Goal: Information Seeking & Learning: Find specific fact

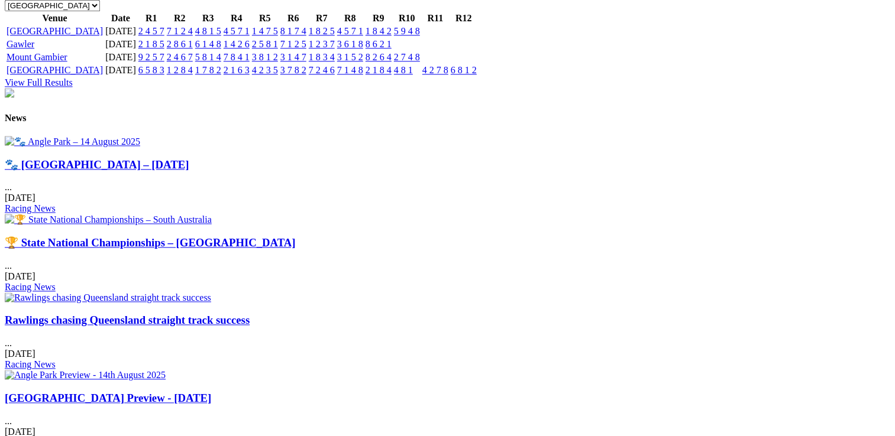
scroll to position [1360, 0]
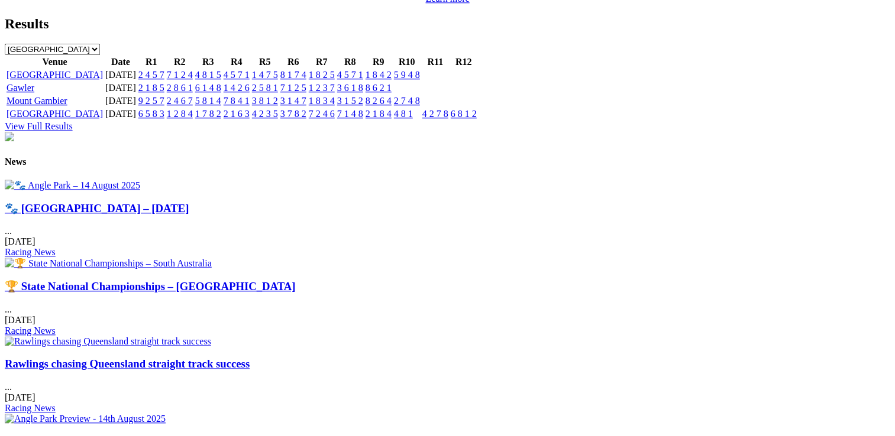
click at [122, 215] on link "🐾 [GEOGRAPHIC_DATA] – [DATE]" at bounding box center [97, 208] width 184 height 12
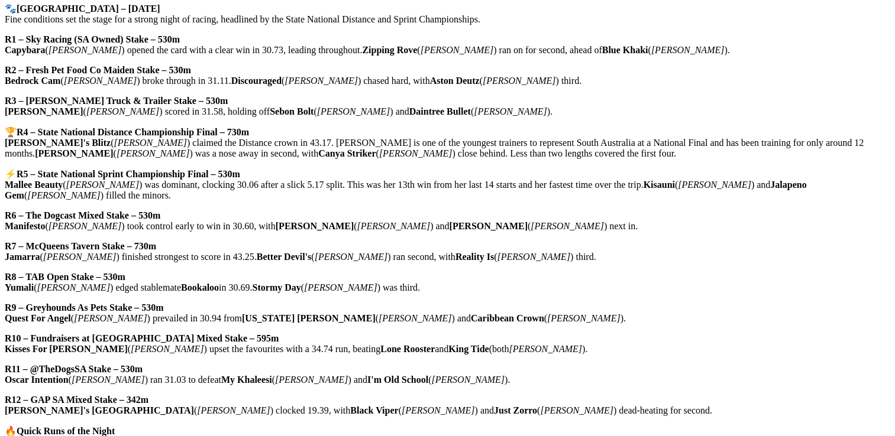
scroll to position [473, 0]
click at [100, 179] on strong "R5 – State National Sprint Championship Final – 530m" at bounding box center [129, 174] width 224 height 10
click at [62, 182] on p "⚡ R5 – State National Sprint Championship Final – 530m Mallee Beauty ( [PERSON_…" at bounding box center [447, 184] width 885 height 33
click at [63, 183] on strong "Mallee Beauty" at bounding box center [34, 184] width 58 height 10
click at [63, 187] on strong "Mallee Beauty" at bounding box center [34, 184] width 58 height 10
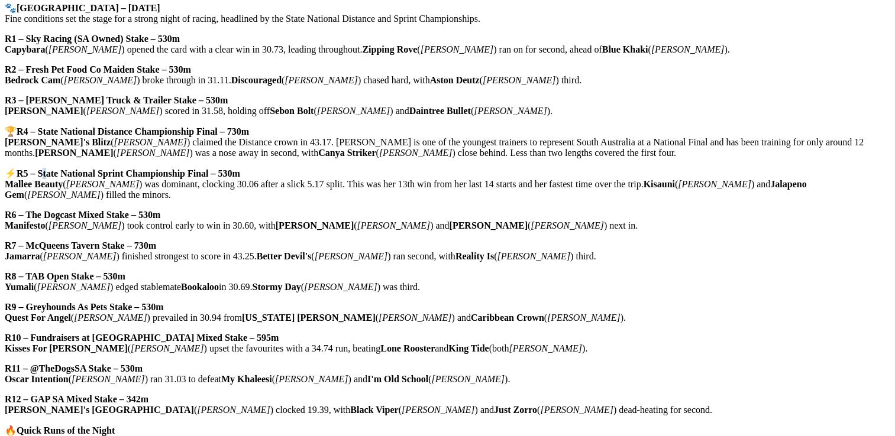
click at [95, 176] on strong "R5 – State National Sprint Championship Final – 530m" at bounding box center [129, 174] width 224 height 10
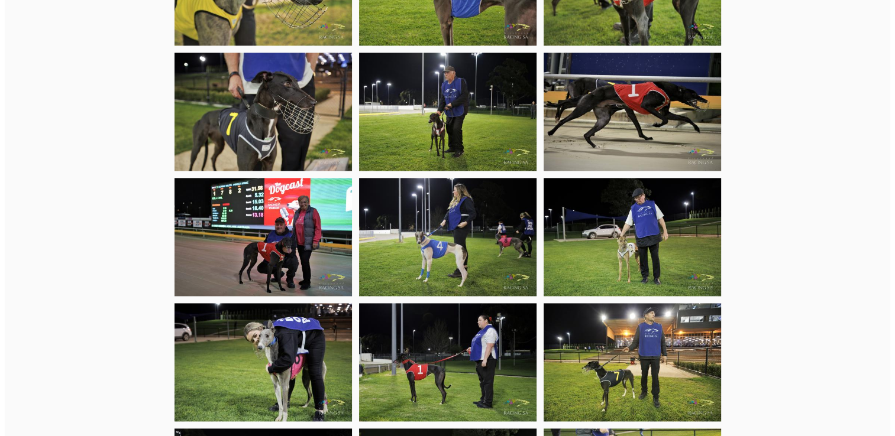
scroll to position [1537, 0]
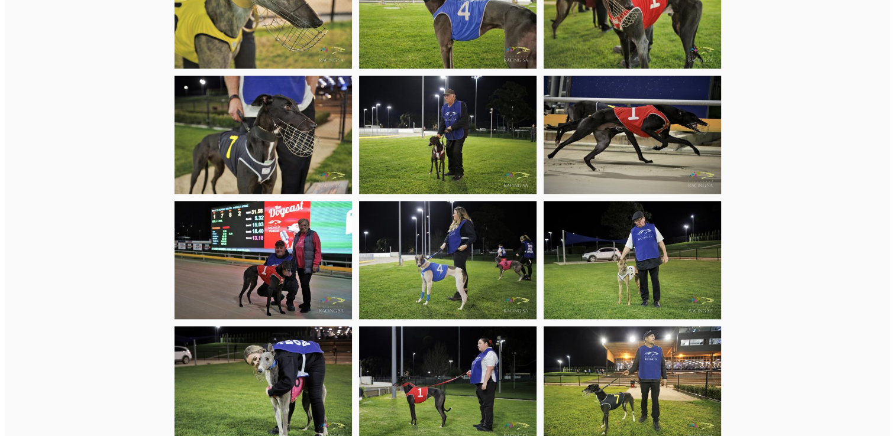
click at [279, 355] on img at bounding box center [262, 385] width 177 height 118
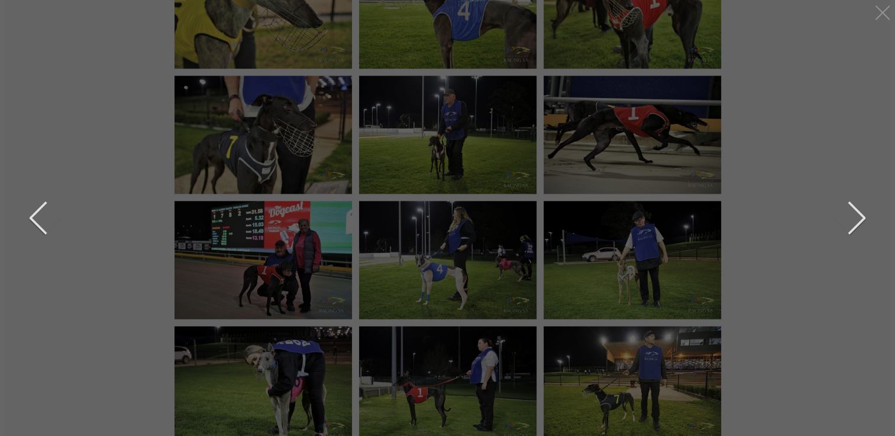
click at [864, 218] on button "next" at bounding box center [847, 218] width 35 height 59
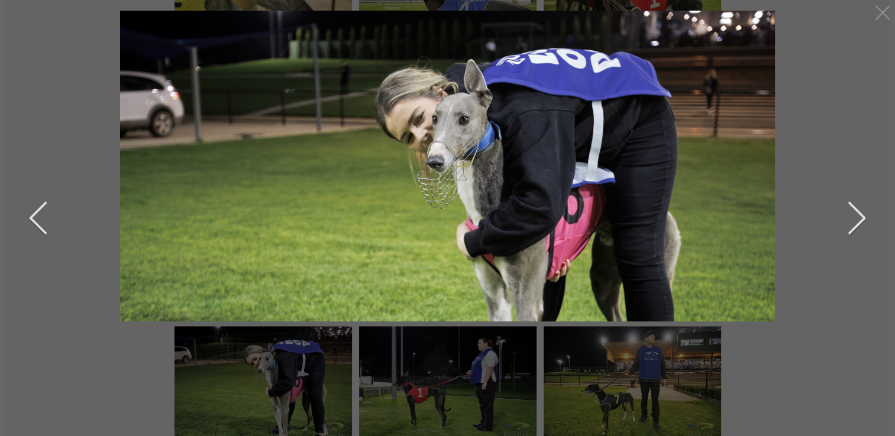
click at [863, 219] on button "next" at bounding box center [847, 218] width 35 height 59
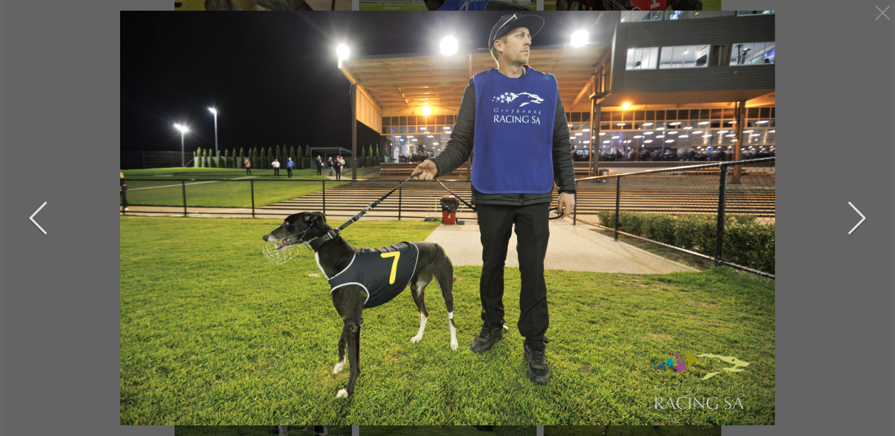
click at [863, 219] on button "next" at bounding box center [847, 218] width 35 height 59
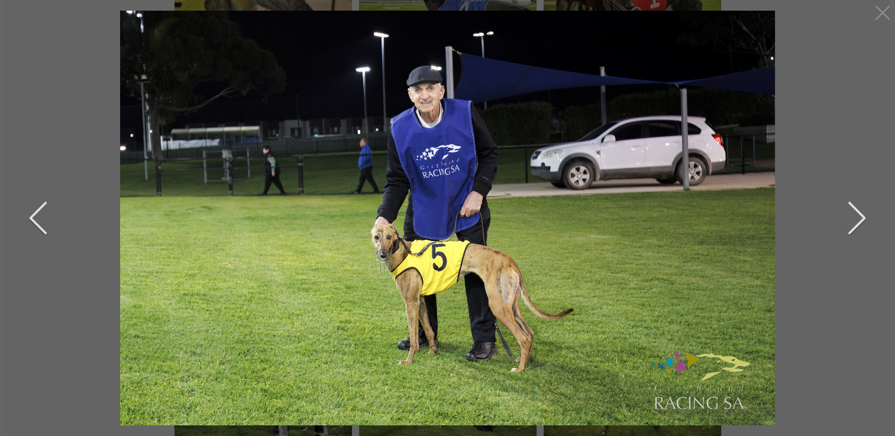
click at [867, 219] on div at bounding box center [447, 218] width 850 height 415
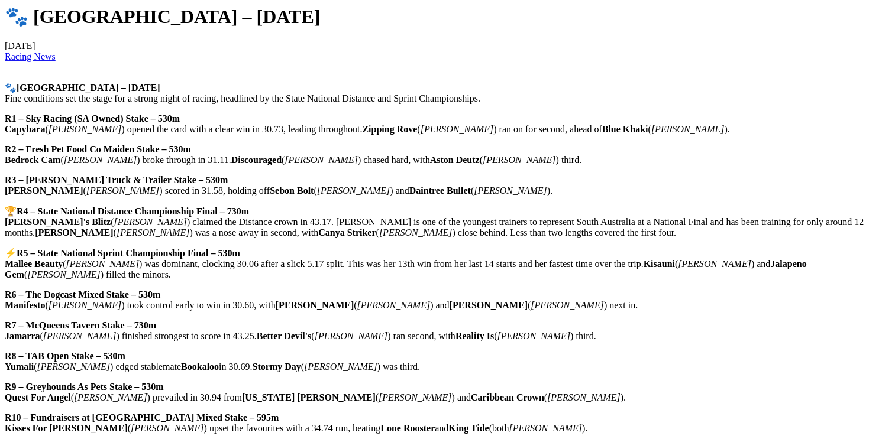
scroll to position [414, 0]
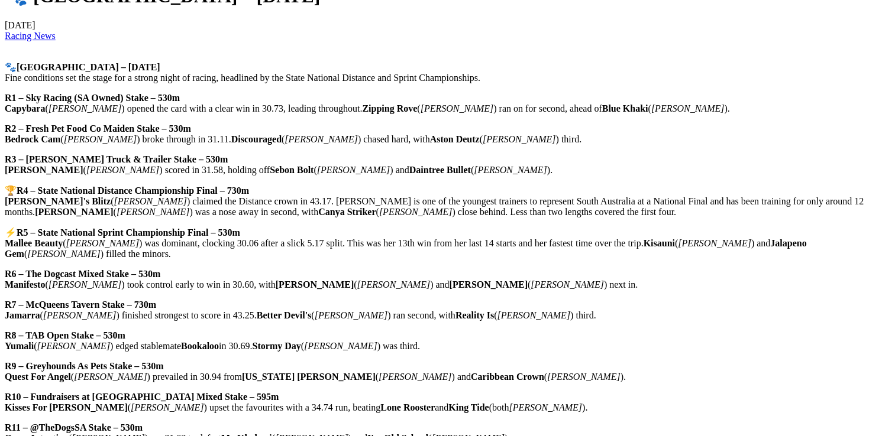
click at [64, 239] on p "⚡ R5 – State National Sprint Championship Final – 530m Mallee Beauty ( Cameron …" at bounding box center [447, 243] width 885 height 33
click at [62, 238] on p "⚡ R5 – State National Sprint Championship Final – 530m Mallee Beauty ( Cameron …" at bounding box center [447, 243] width 885 height 33
click at [155, 238] on strong "R5 – State National Sprint Championship Final – 530m" at bounding box center [129, 233] width 224 height 10
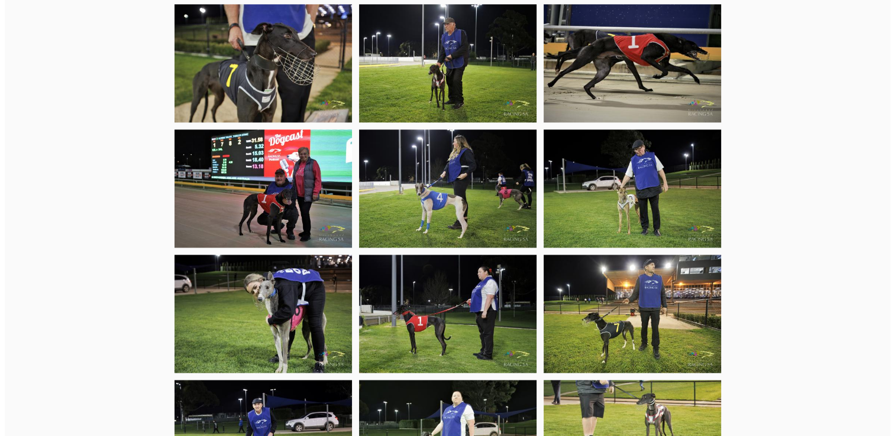
scroll to position [1656, 0]
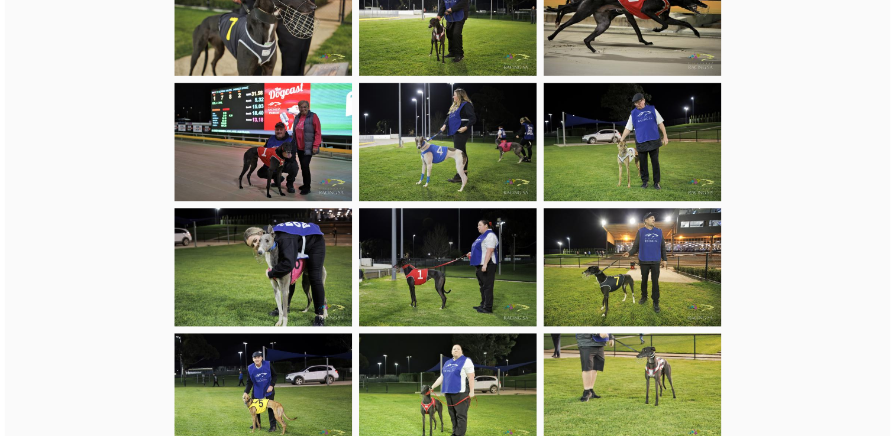
click at [289, 250] on img at bounding box center [262, 267] width 177 height 118
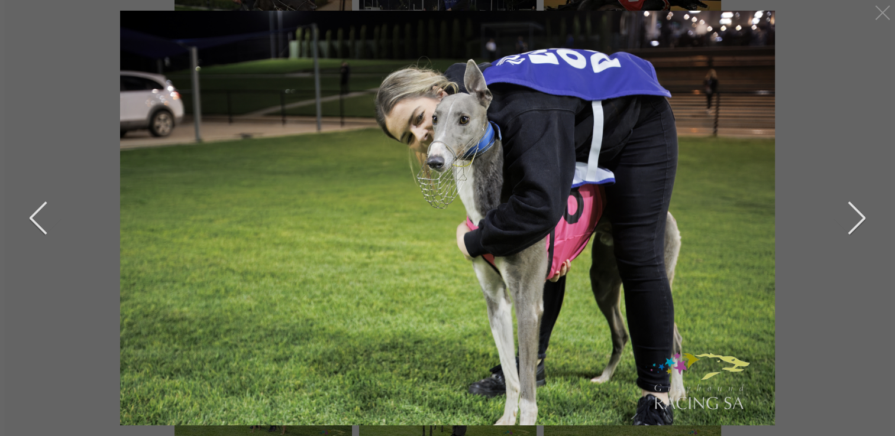
click at [866, 221] on div at bounding box center [447, 218] width 850 height 415
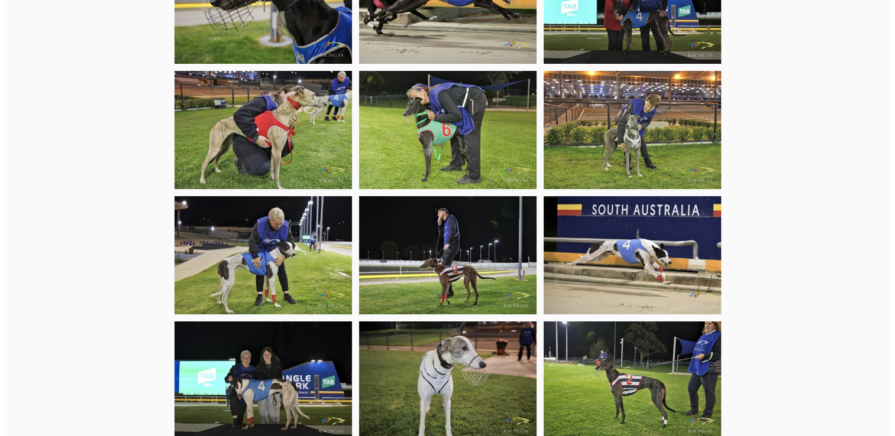
scroll to position [3607, 0]
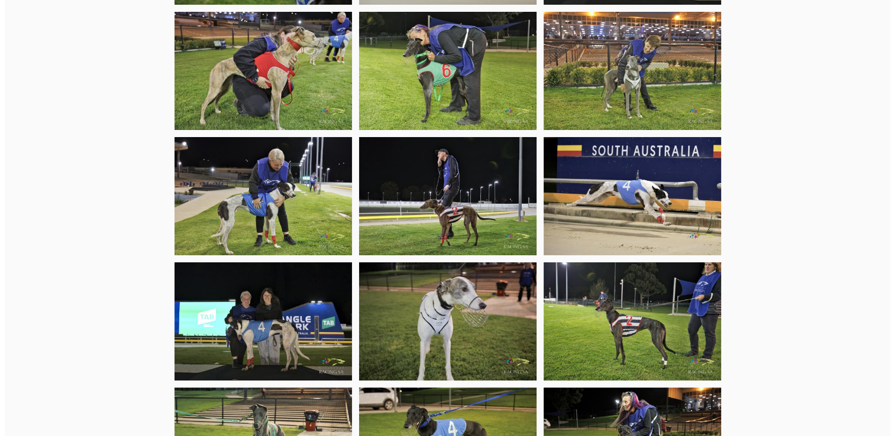
click at [251, 307] on img at bounding box center [262, 322] width 177 height 118
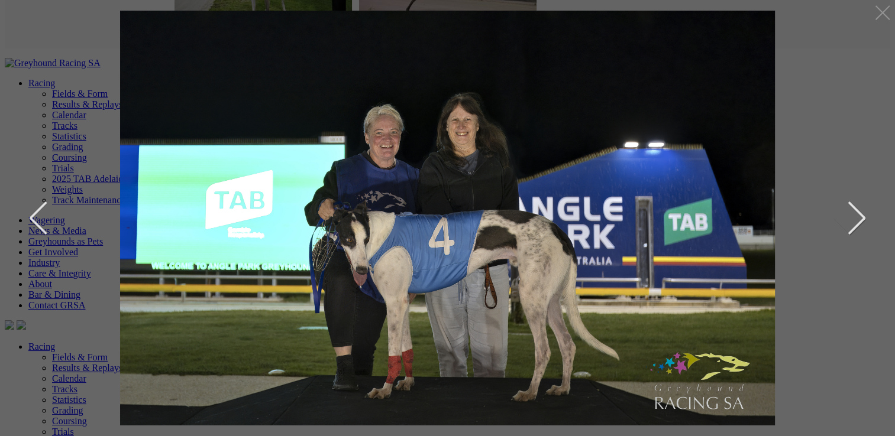
scroll to position [4198, 0]
click at [864, 216] on button "next" at bounding box center [847, 218] width 35 height 59
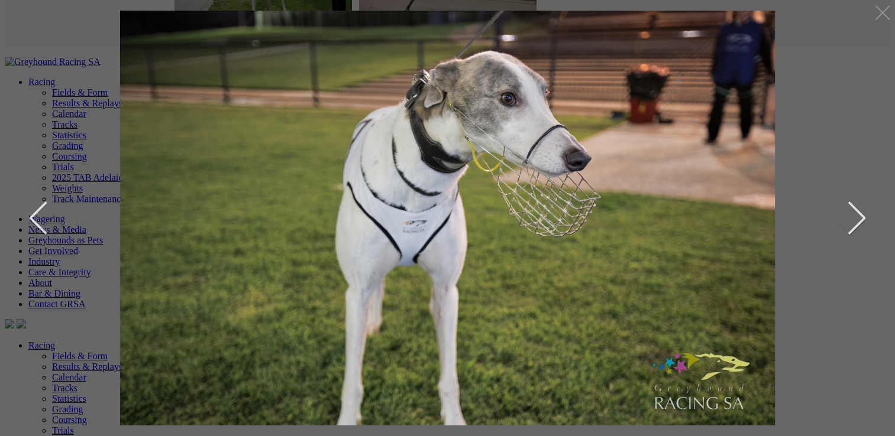
click at [862, 216] on button "next" at bounding box center [847, 218] width 35 height 59
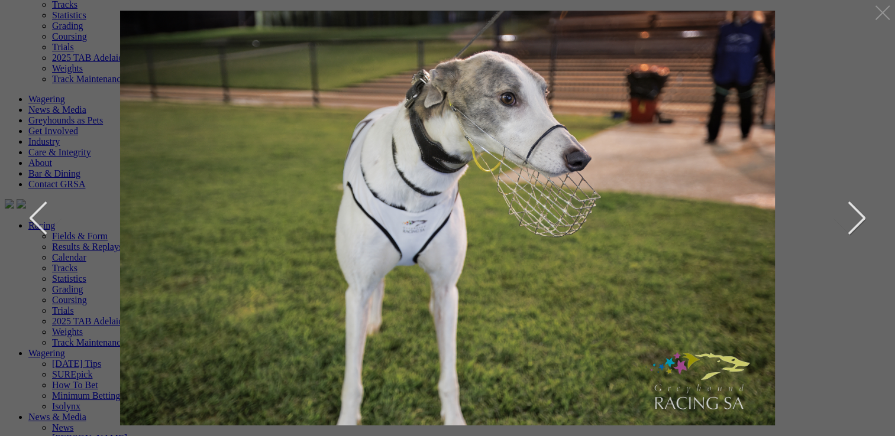
scroll to position [4319, 0]
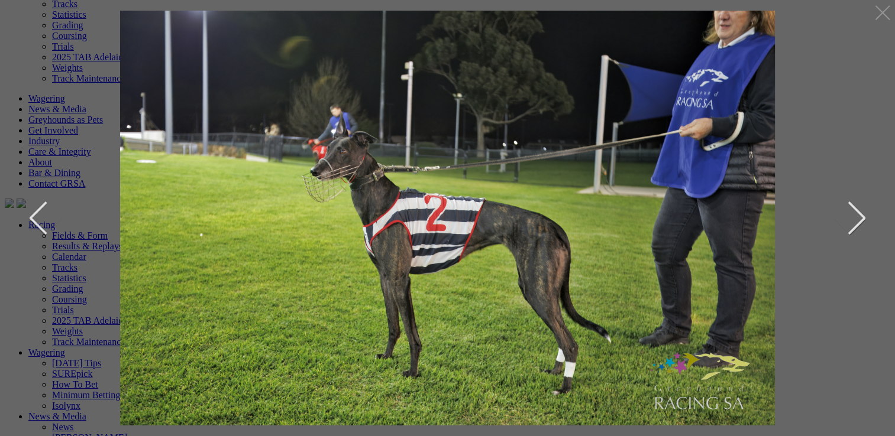
click at [865, 215] on div at bounding box center [447, 218] width 850 height 415
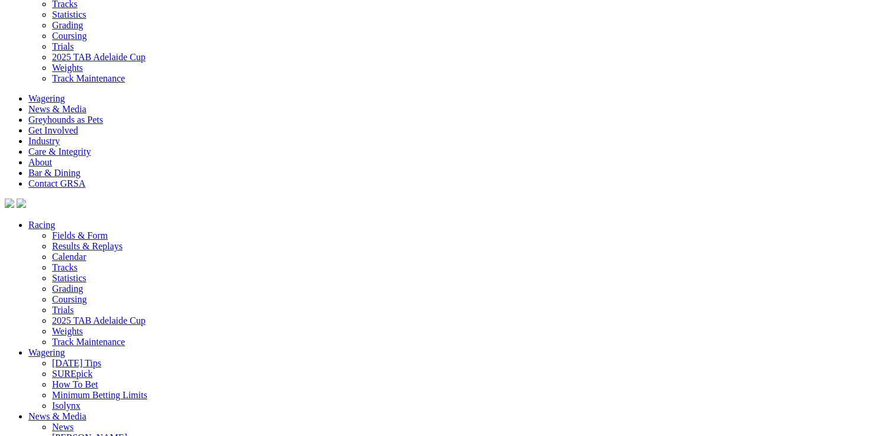
click at [866, 216] on div "Racing Fields & Form Results & Replays Calendar Tracks Grading" at bounding box center [447, 414] width 885 height 956
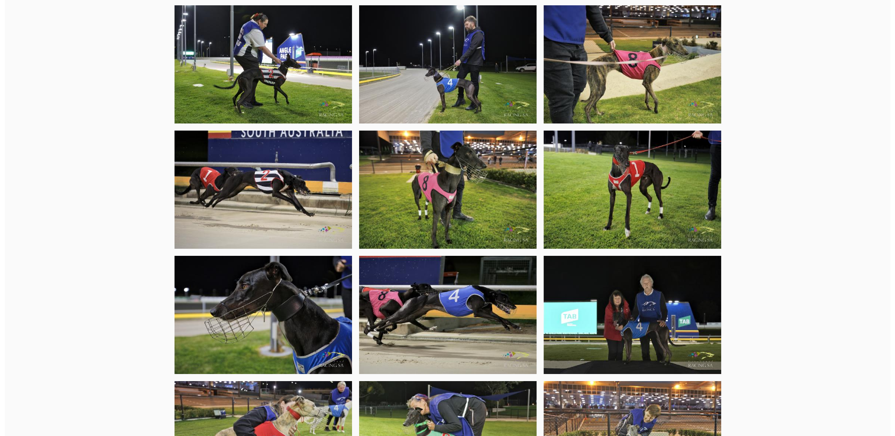
scroll to position [3373, 0]
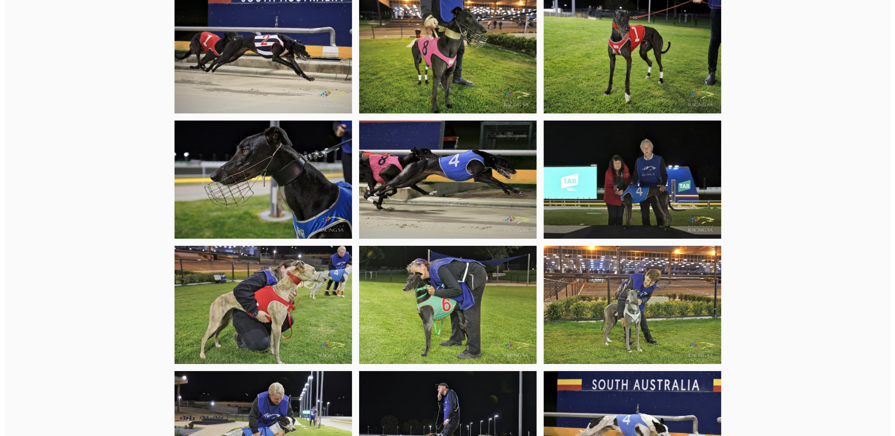
click at [284, 403] on img at bounding box center [262, 430] width 177 height 118
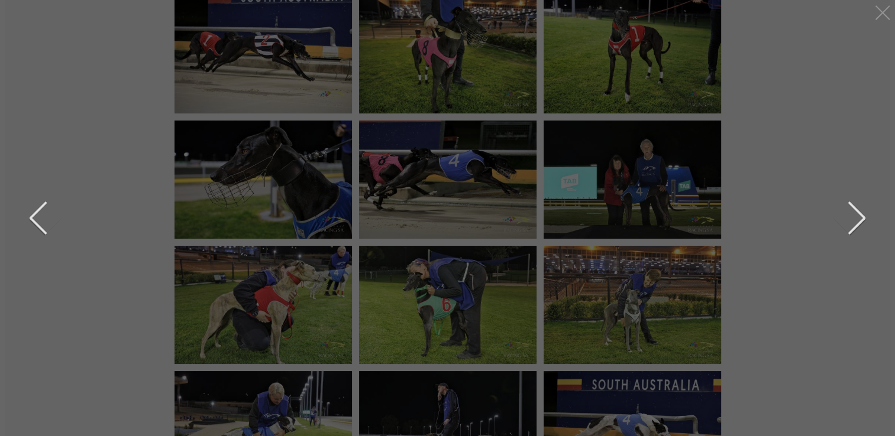
click at [860, 215] on button "next" at bounding box center [847, 218] width 35 height 59
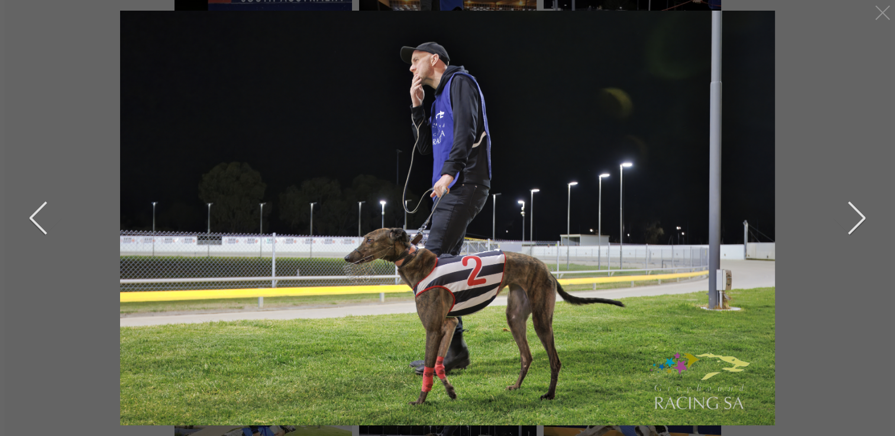
click at [865, 218] on button "next" at bounding box center [847, 218] width 35 height 59
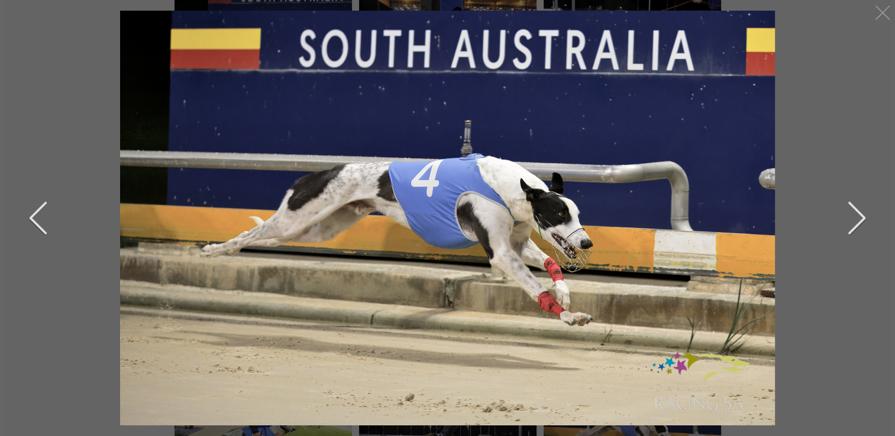
click at [866, 218] on div at bounding box center [447, 218] width 850 height 415
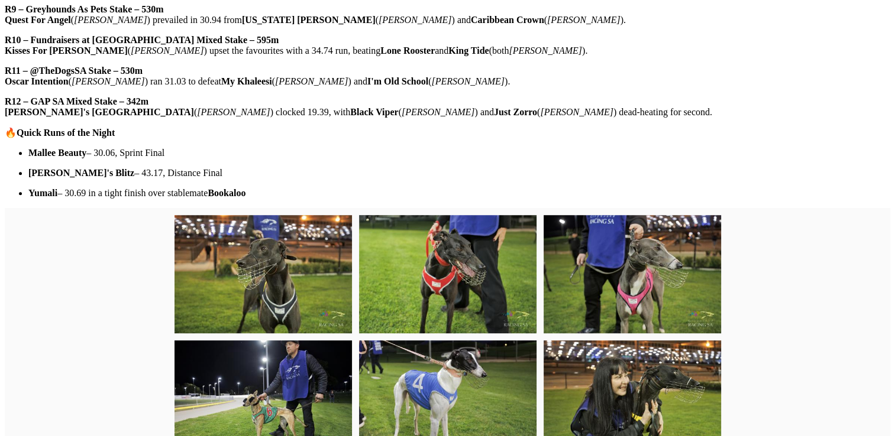
scroll to position [712, 0]
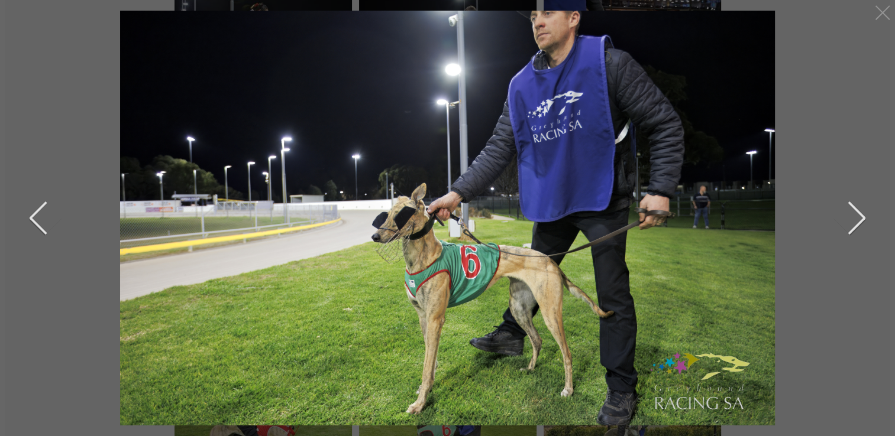
scroll to position [3255, 0]
click at [860, 215] on button "next" at bounding box center [847, 218] width 35 height 59
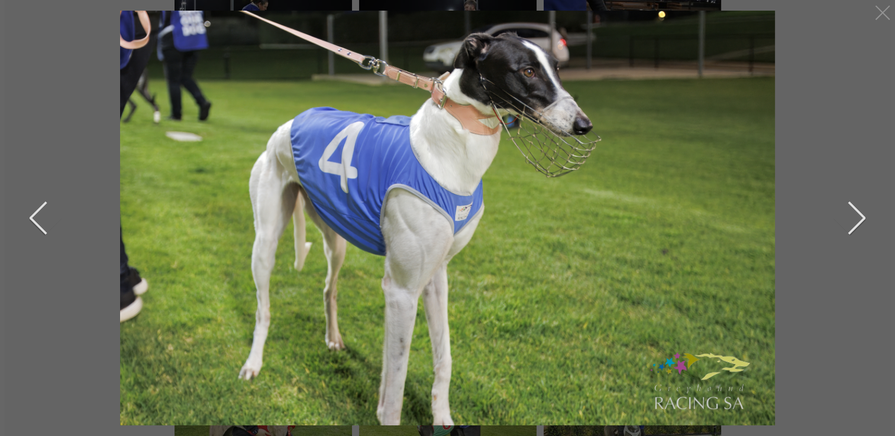
click at [856, 213] on button "next" at bounding box center [847, 218] width 35 height 59
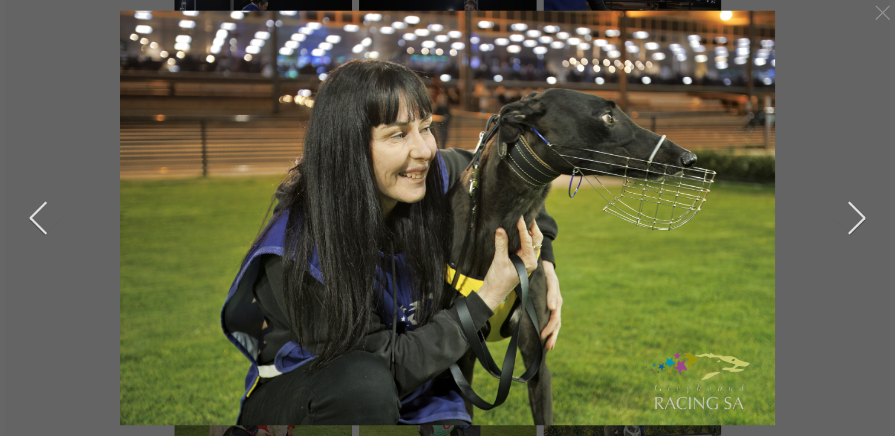
click at [851, 211] on button "next" at bounding box center [847, 218] width 35 height 59
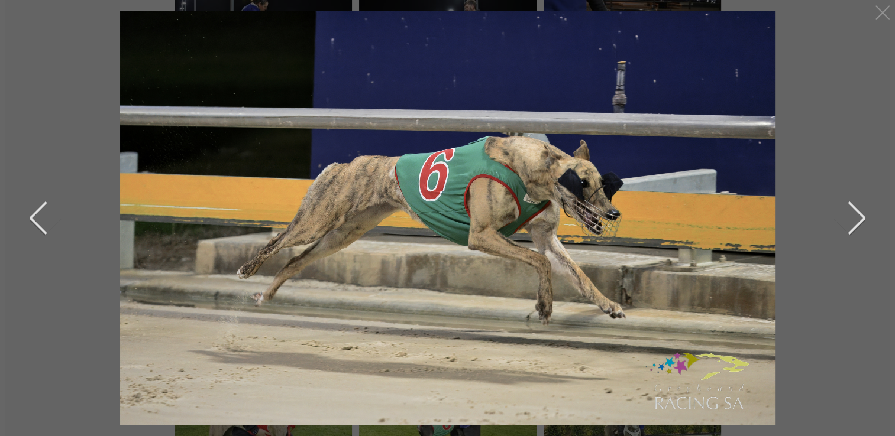
click at [863, 216] on button "next" at bounding box center [847, 218] width 35 height 59
click at [860, 216] on button "next" at bounding box center [847, 218] width 35 height 59
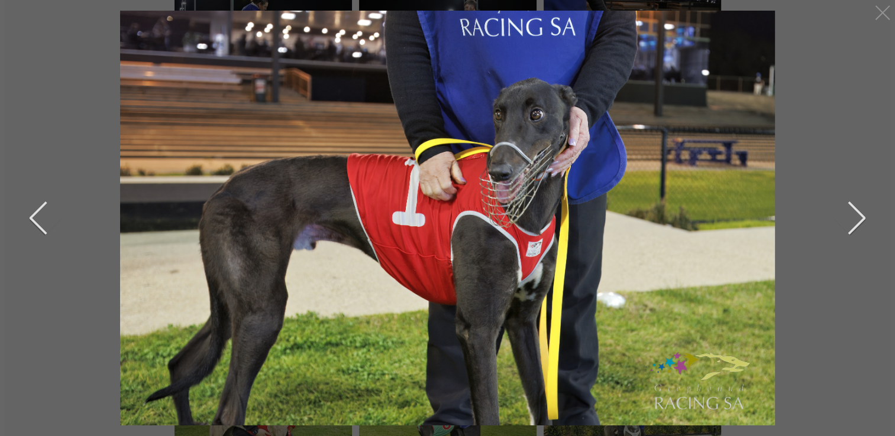
click at [33, 218] on button "previous" at bounding box center [47, 218] width 35 height 59
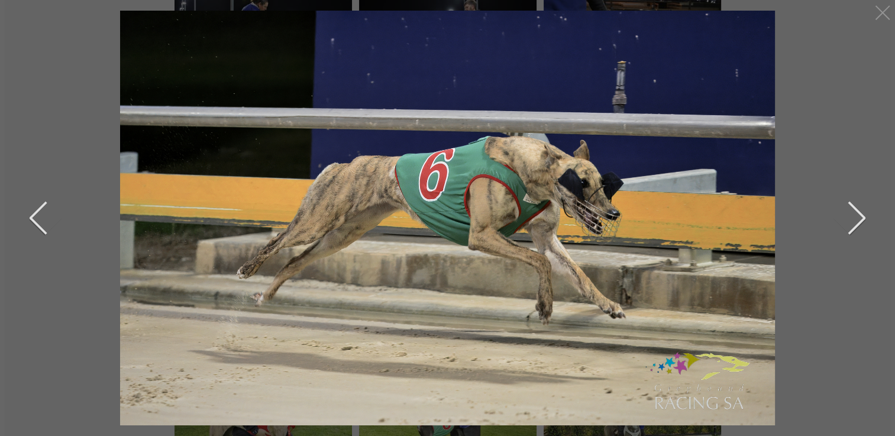
drag, startPoint x: 22, startPoint y: 203, endPoint x: 59, endPoint y: 148, distance: 65.9
click at [36, 180] on div at bounding box center [447, 218] width 850 height 415
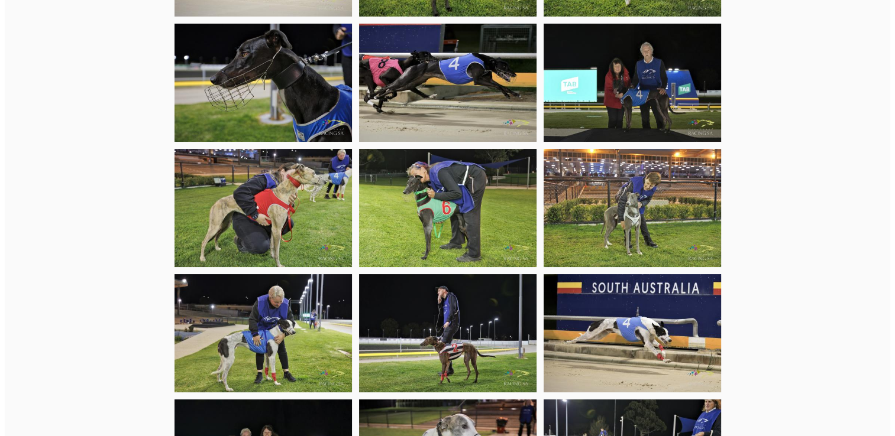
scroll to position [3314, 0]
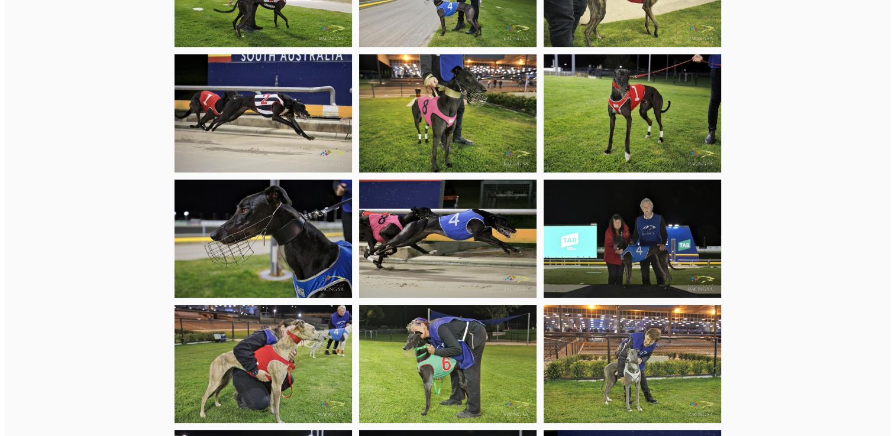
click at [632, 353] on img at bounding box center [631, 364] width 177 height 118
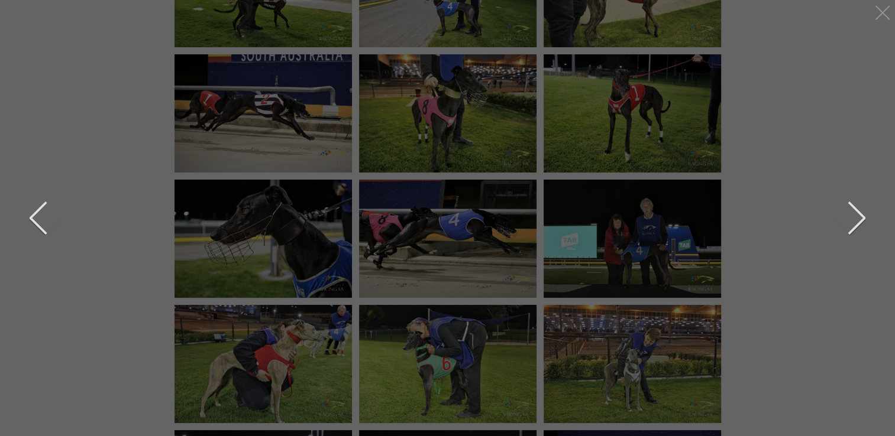
click at [864, 218] on button "next" at bounding box center [847, 218] width 35 height 59
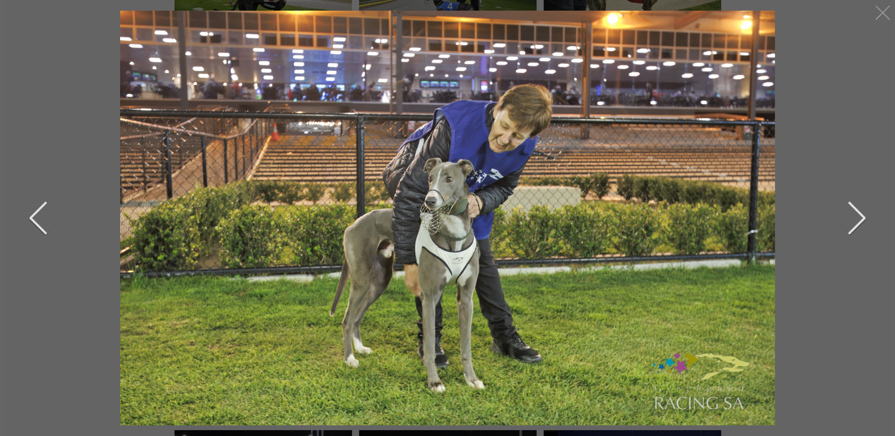
click at [864, 218] on button "next" at bounding box center [847, 218] width 35 height 59
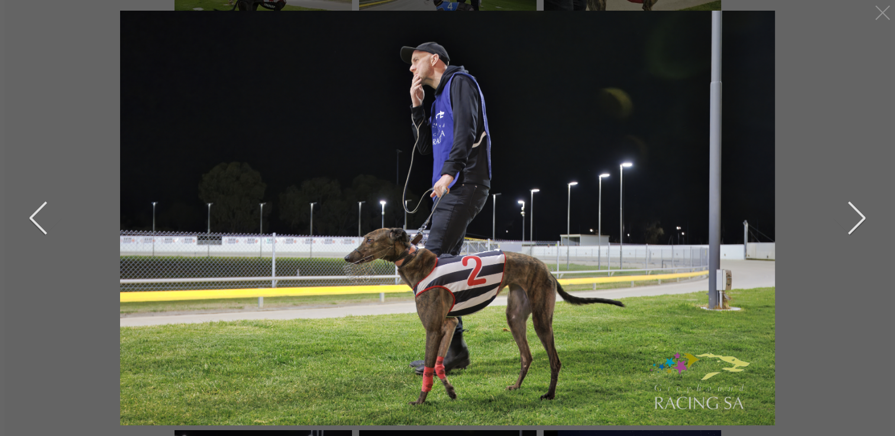
click at [864, 218] on button "next" at bounding box center [847, 218] width 35 height 59
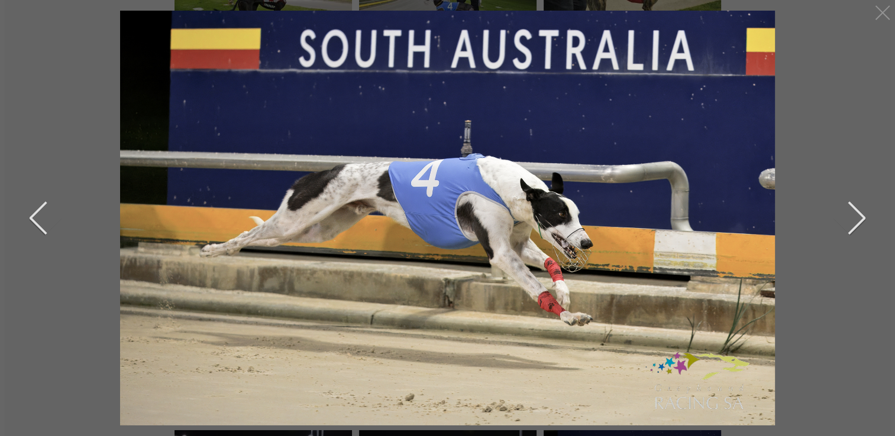
click at [864, 218] on button "next" at bounding box center [847, 218] width 35 height 59
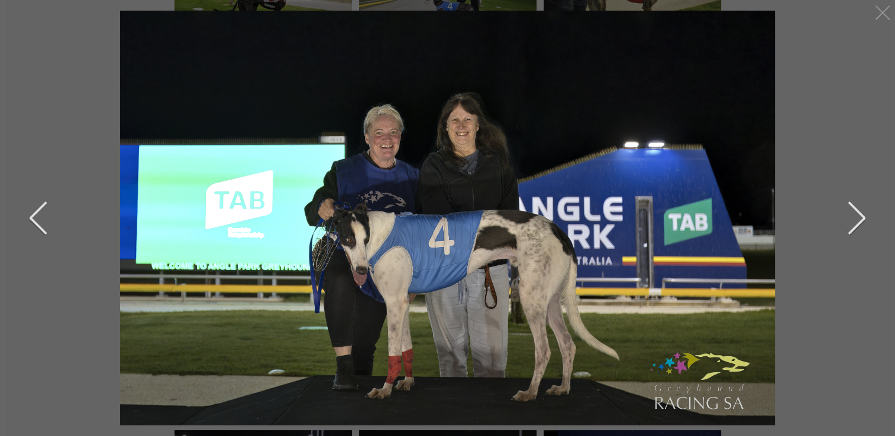
click at [864, 218] on button "next" at bounding box center [847, 218] width 35 height 59
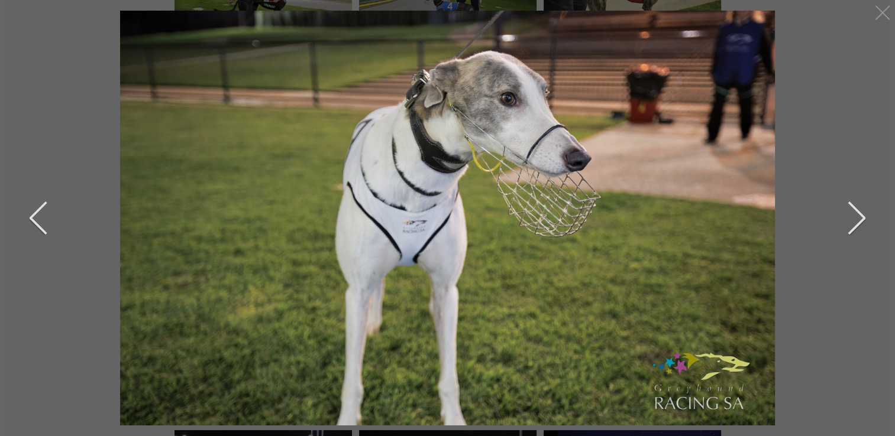
click at [864, 218] on button "next" at bounding box center [847, 218] width 35 height 59
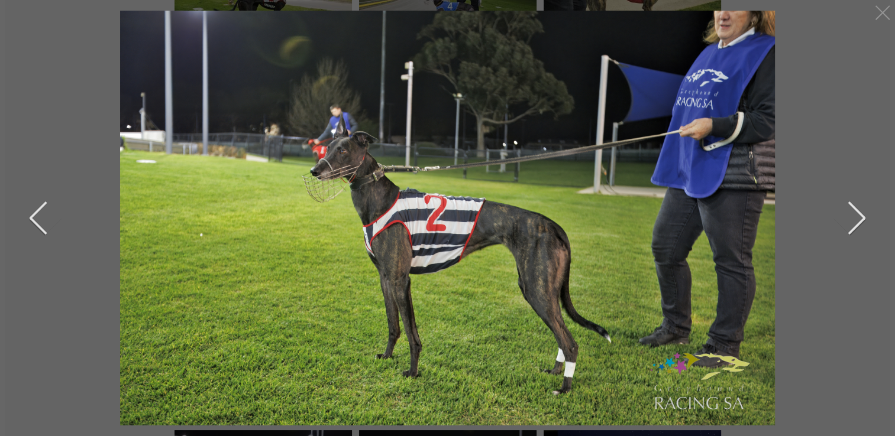
click at [864, 218] on button "next" at bounding box center [847, 218] width 35 height 59
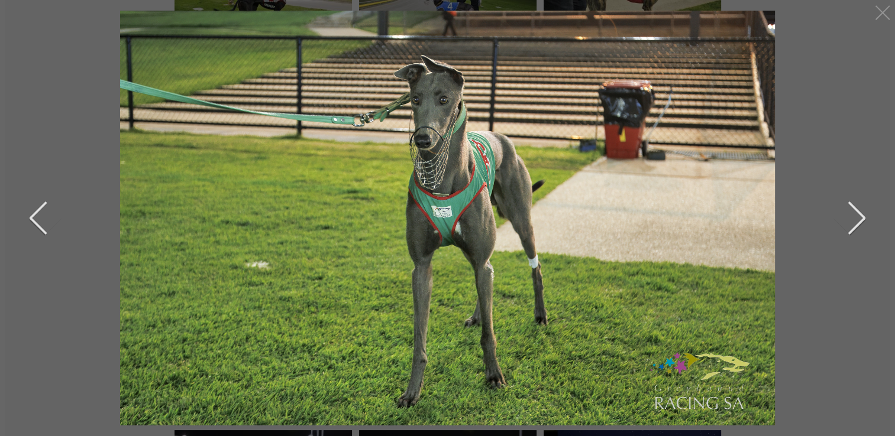
click at [864, 219] on button "next" at bounding box center [847, 218] width 35 height 59
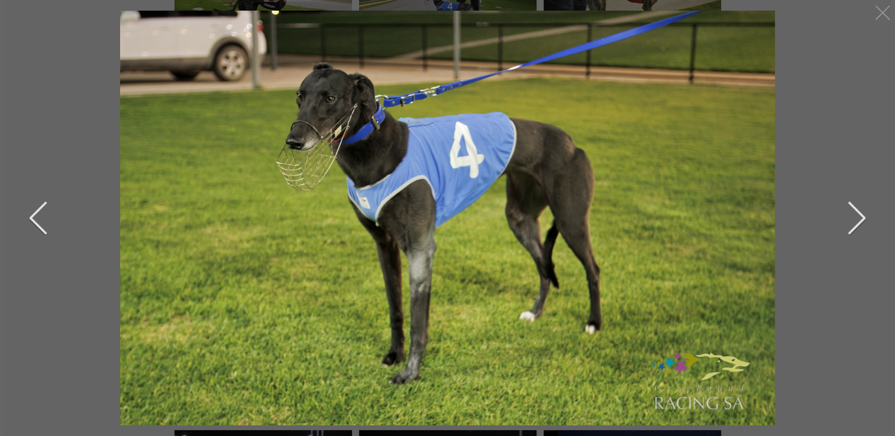
click at [862, 216] on button "next" at bounding box center [847, 218] width 35 height 59
click at [31, 215] on button "previous" at bounding box center [47, 218] width 35 height 59
click at [35, 216] on button "previous" at bounding box center [47, 218] width 35 height 59
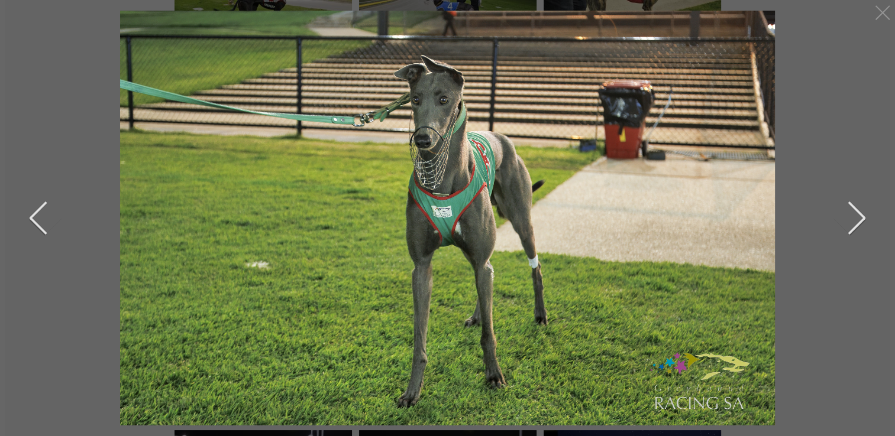
click at [34, 214] on button "previous" at bounding box center [47, 218] width 35 height 59
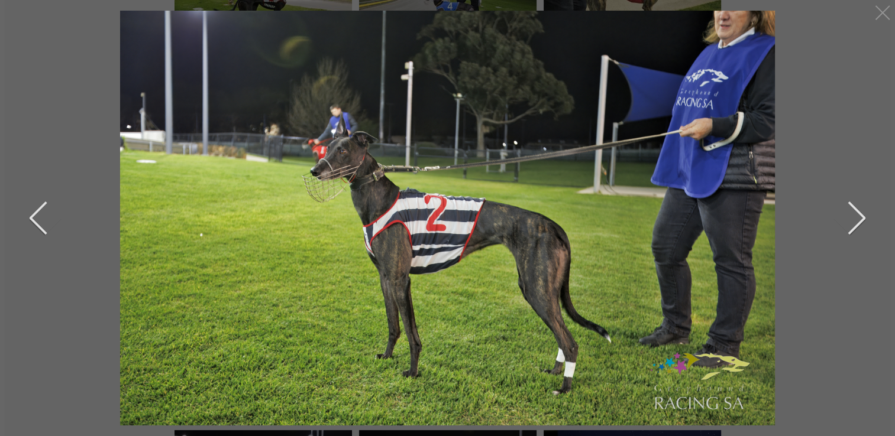
click at [31, 215] on button "previous" at bounding box center [47, 218] width 35 height 59
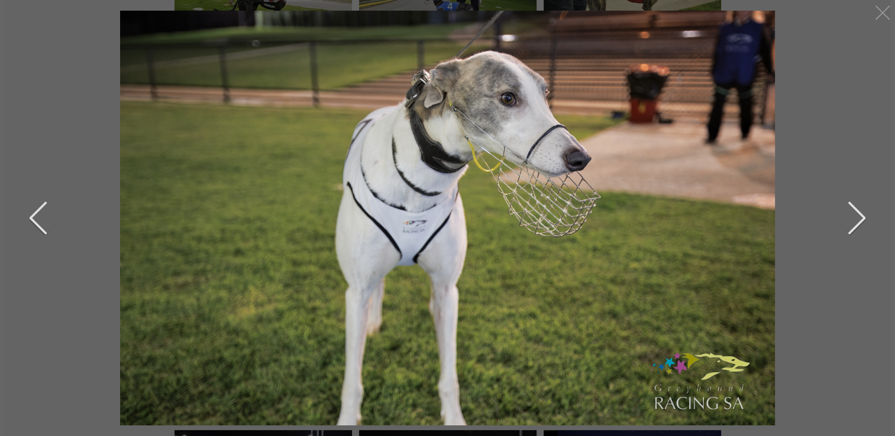
click at [31, 219] on button "previous" at bounding box center [47, 218] width 35 height 59
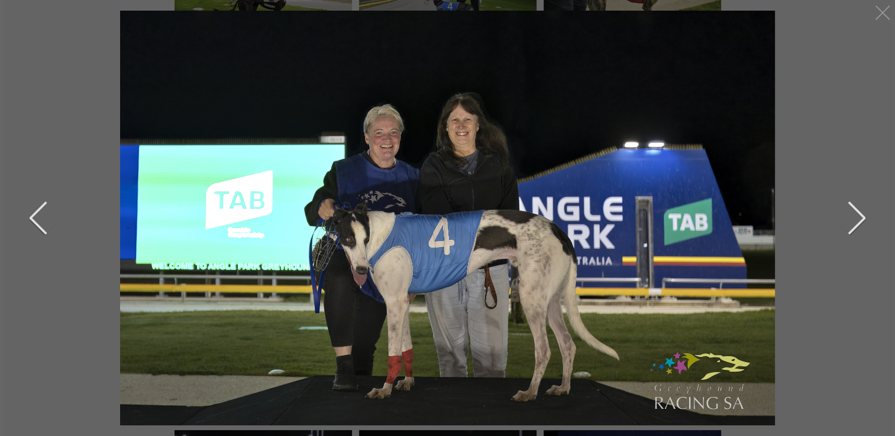
click at [31, 219] on button "previous" at bounding box center [47, 218] width 35 height 59
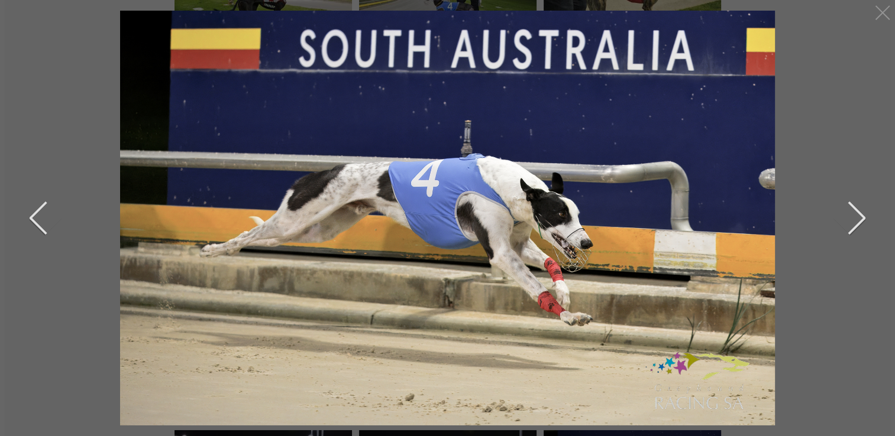
click at [33, 221] on button "previous" at bounding box center [47, 218] width 35 height 59
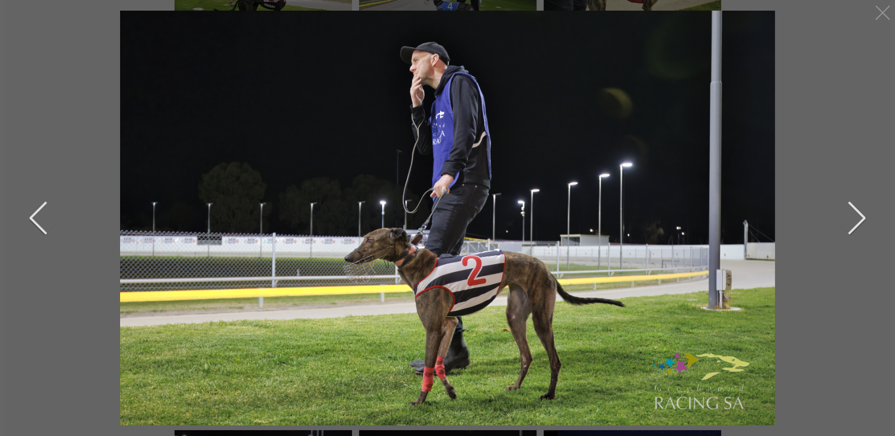
click at [30, 219] on button "previous" at bounding box center [47, 218] width 35 height 59
click at [32, 220] on button "previous" at bounding box center [47, 218] width 35 height 59
click at [31, 219] on button "previous" at bounding box center [47, 218] width 35 height 59
click at [31, 218] on button "previous" at bounding box center [47, 218] width 35 height 59
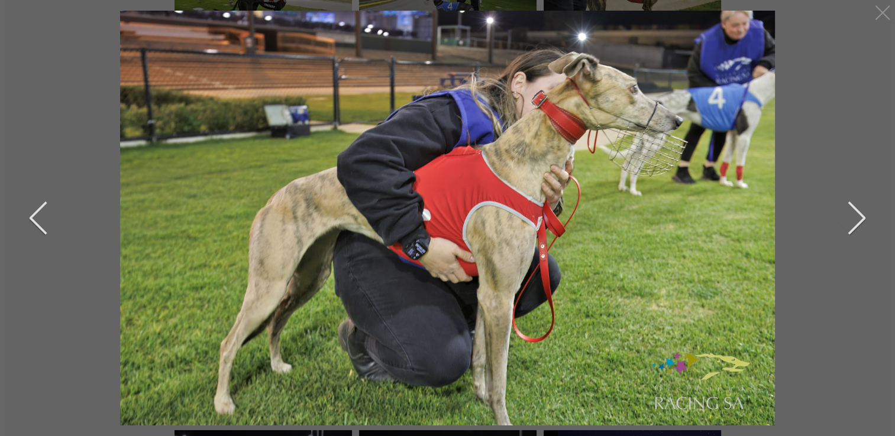
click at [30, 215] on button "previous" at bounding box center [47, 218] width 35 height 59
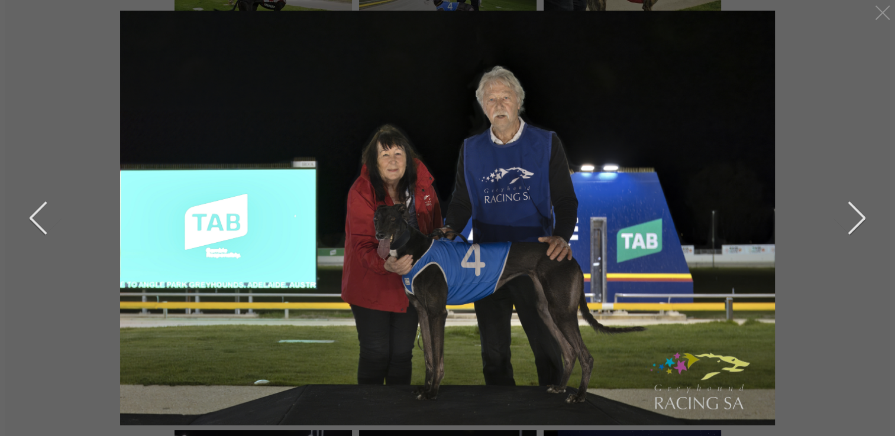
click at [30, 215] on button "previous" at bounding box center [47, 218] width 35 height 59
click at [35, 238] on button "previous" at bounding box center [47, 218] width 35 height 59
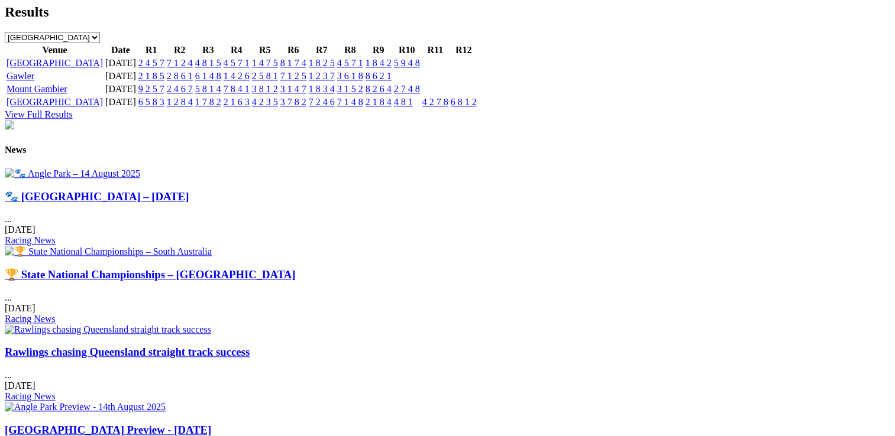
scroll to position [1360, 0]
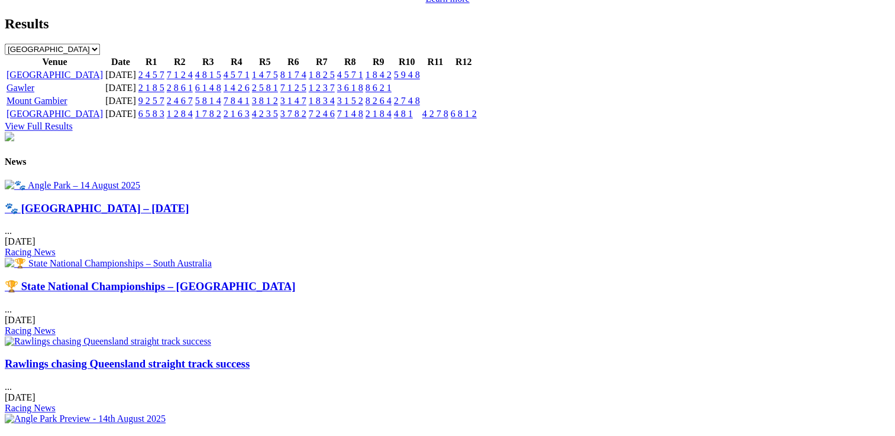
click at [296, 280] on link "🏆 State National Championships – [GEOGRAPHIC_DATA]" at bounding box center [150, 286] width 291 height 12
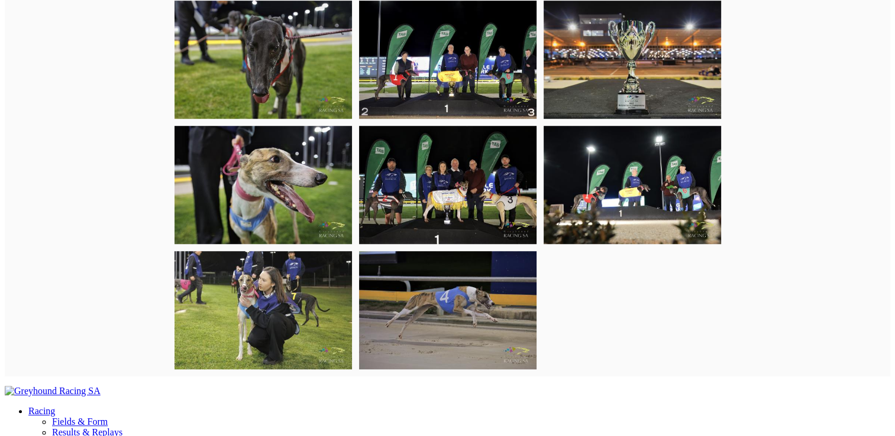
scroll to position [887, 0]
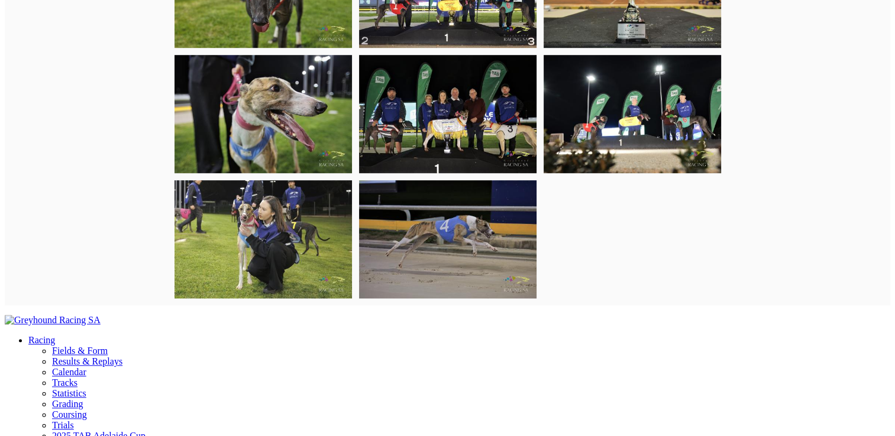
click at [286, 257] on img at bounding box center [262, 239] width 177 height 118
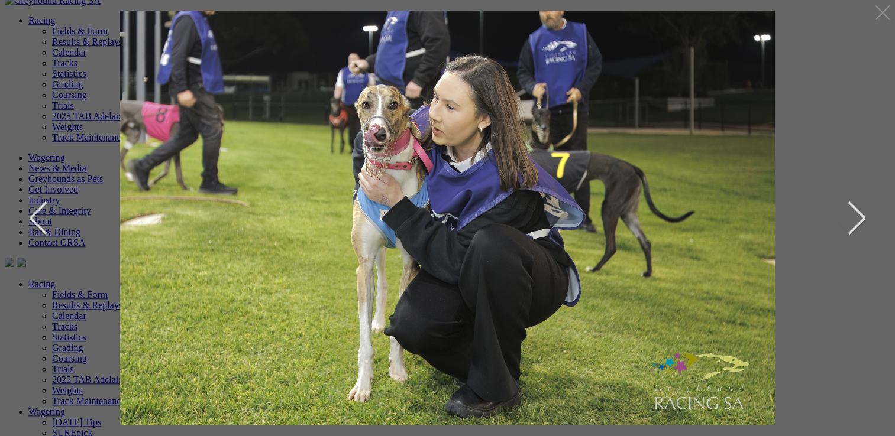
scroll to position [1292, 0]
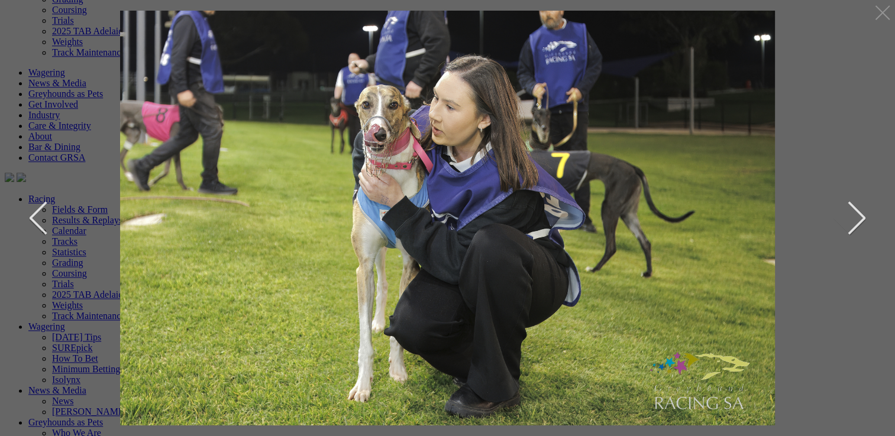
click at [862, 218] on button "next" at bounding box center [847, 218] width 35 height 59
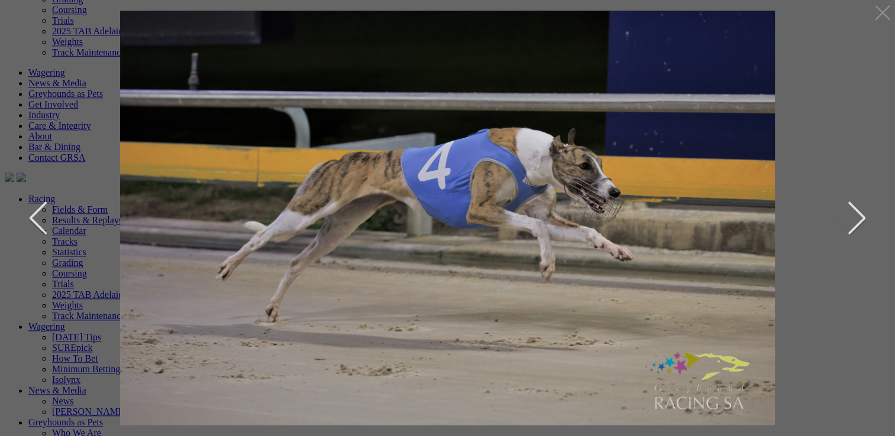
click at [862, 217] on button "next" at bounding box center [847, 218] width 35 height 59
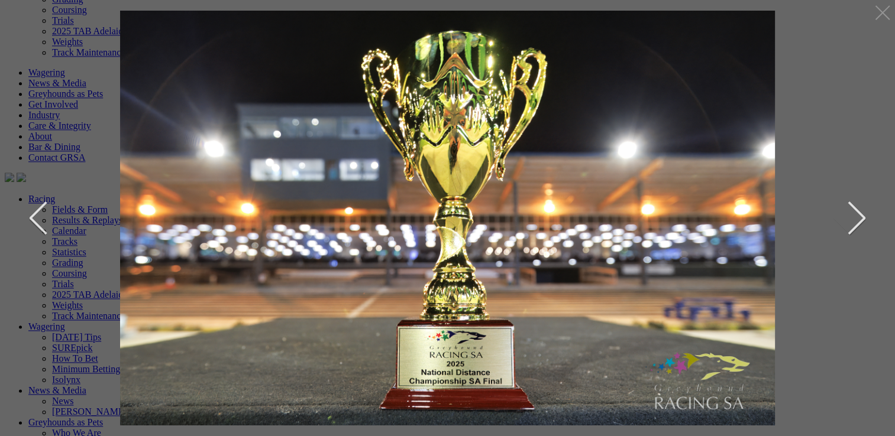
click at [861, 216] on button "next" at bounding box center [847, 218] width 35 height 59
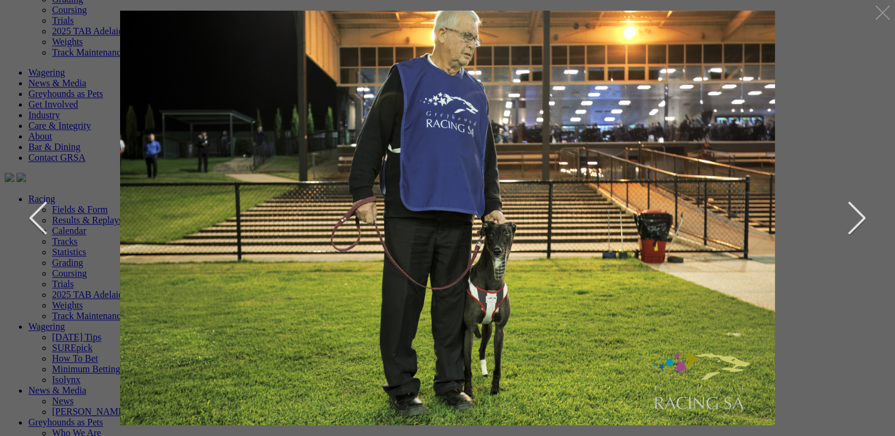
click at [861, 216] on button "next" at bounding box center [847, 218] width 35 height 59
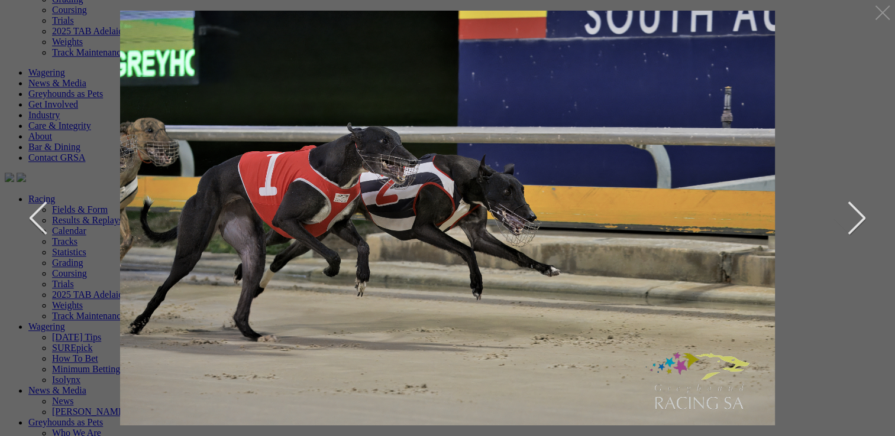
click at [861, 216] on button "next" at bounding box center [847, 218] width 35 height 59
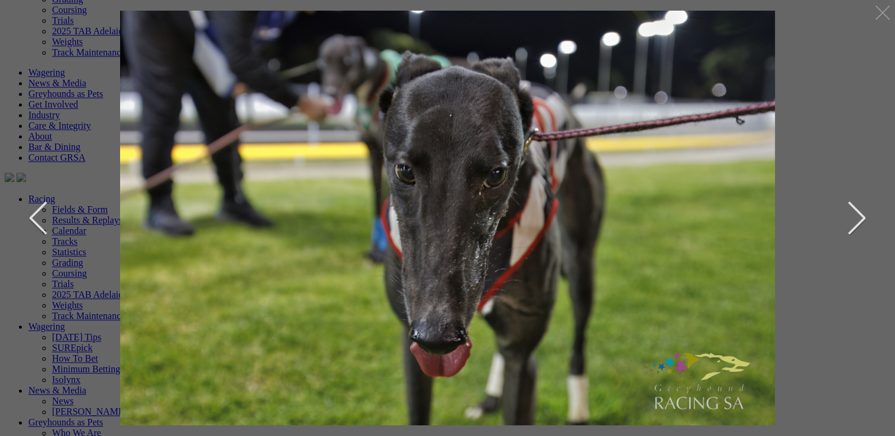
click at [863, 216] on button "next" at bounding box center [847, 218] width 35 height 59
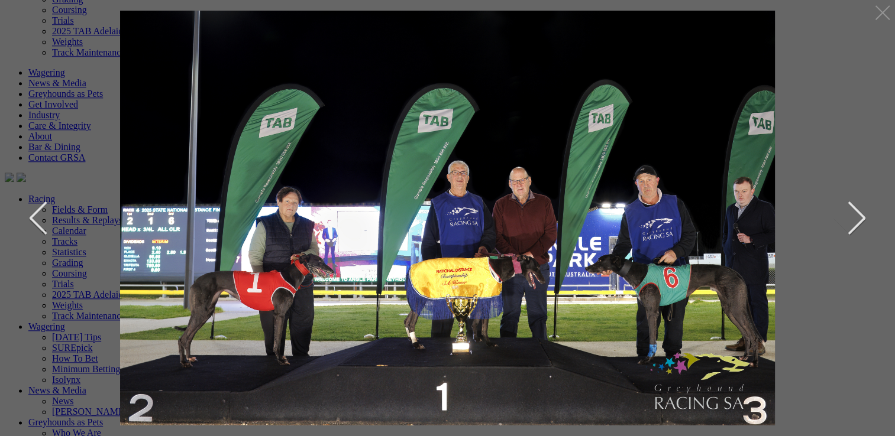
click at [866, 219] on div at bounding box center [447, 218] width 850 height 415
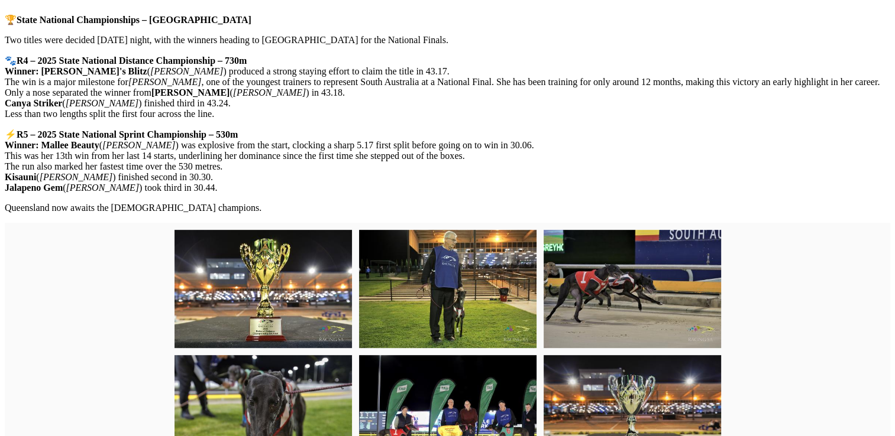
scroll to position [405, 0]
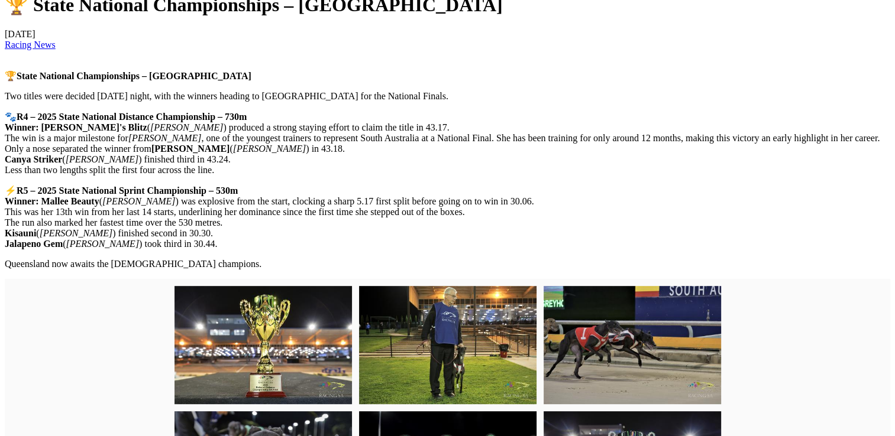
click at [200, 270] on p "Queensland now awaits the South Australian champions." at bounding box center [447, 264] width 885 height 11
click at [245, 270] on p "Queensland now awaits the South Australian champions." at bounding box center [447, 264] width 885 height 11
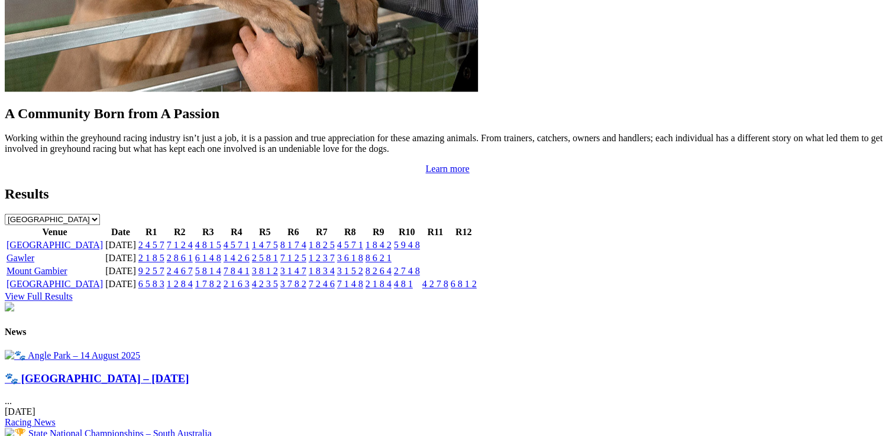
scroll to position [1242, 0]
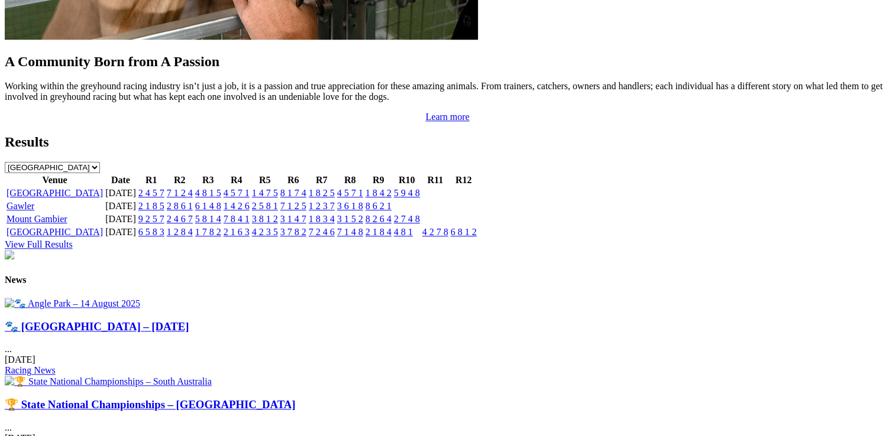
click at [73, 239] on link "View Full Results" at bounding box center [39, 244] width 68 height 10
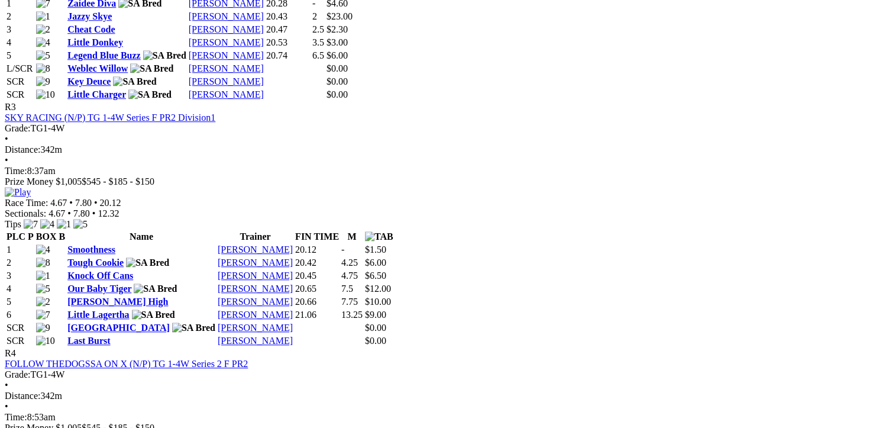
scroll to position [946, 0]
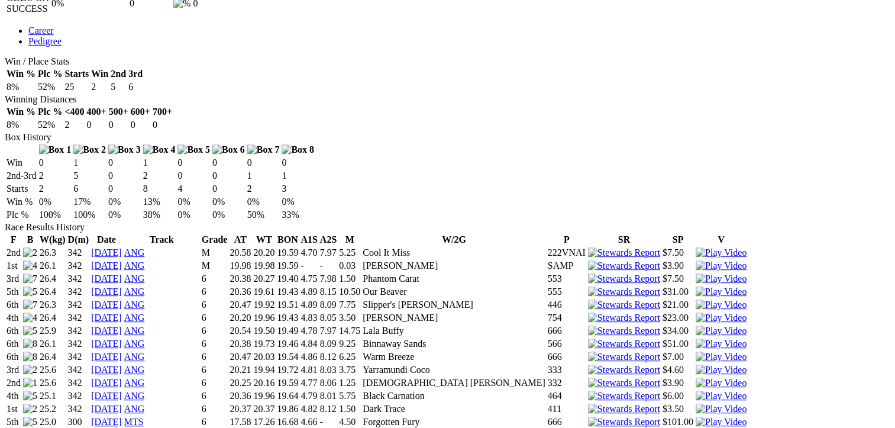
scroll to position [650, 0]
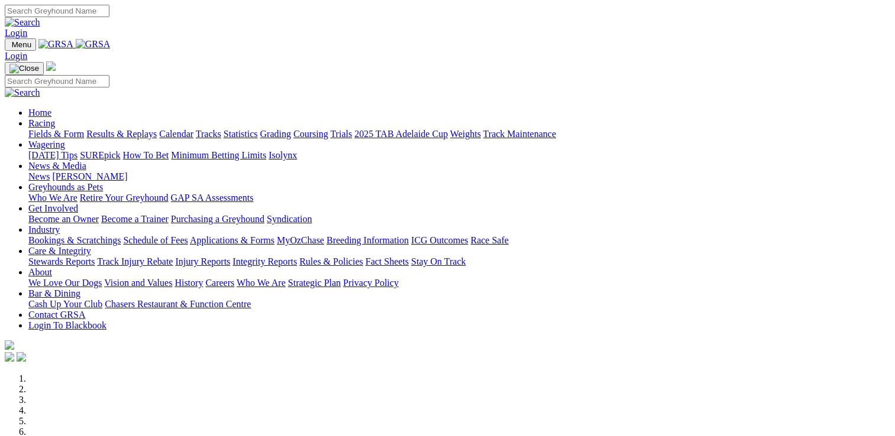
scroll to position [414, 0]
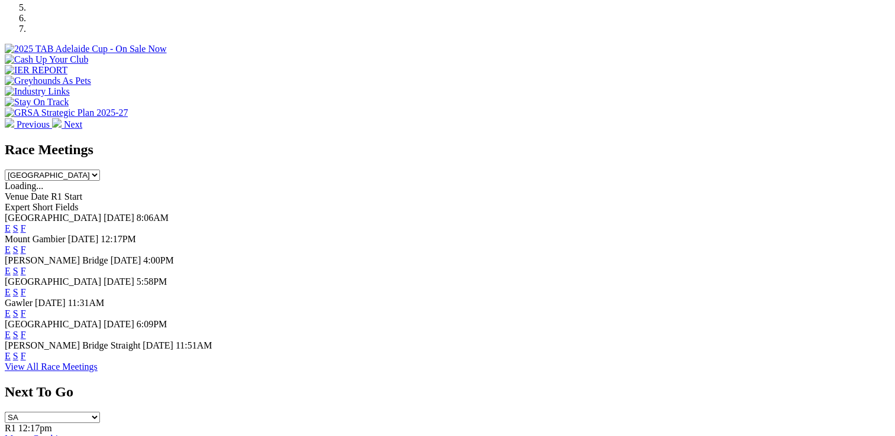
click at [26, 309] on link "F" at bounding box center [23, 314] width 5 height 10
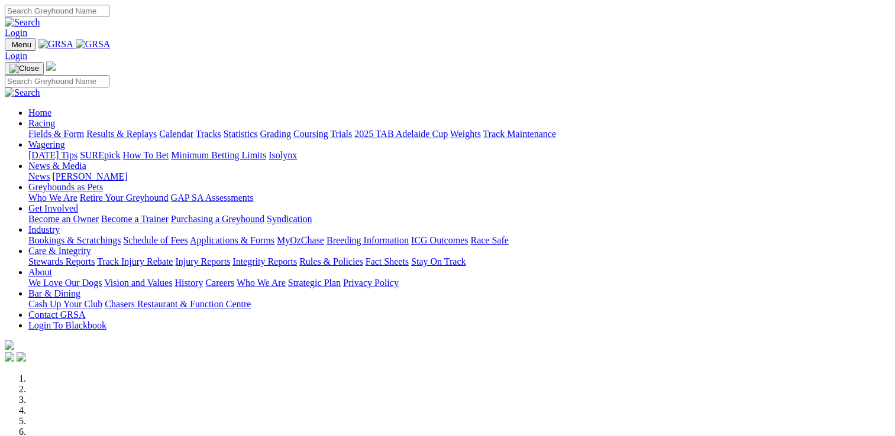
scroll to position [414, 0]
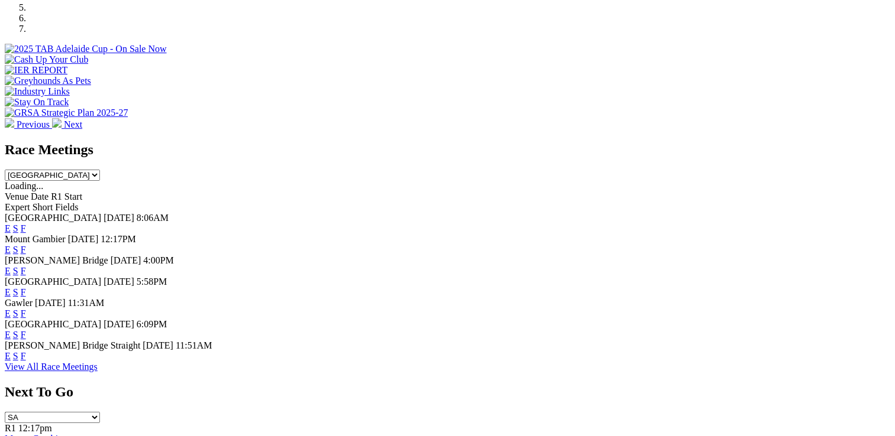
click at [26, 287] on link "F" at bounding box center [23, 292] width 5 height 10
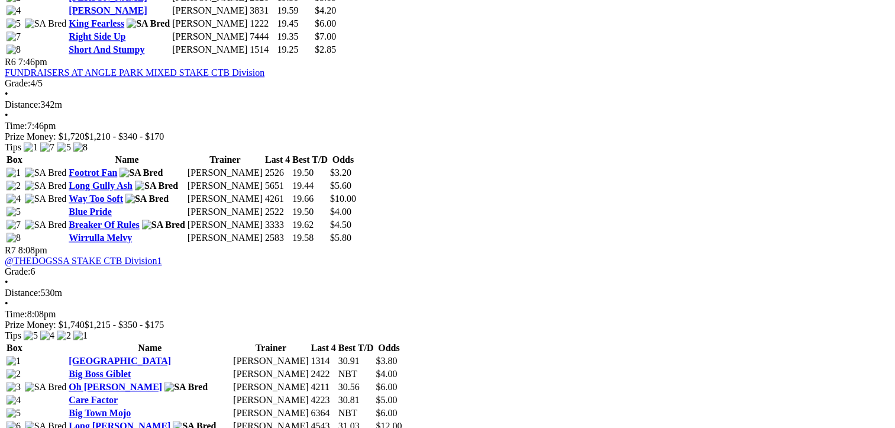
scroll to position [1242, 0]
